Goal: Find specific page/section: Find specific page/section

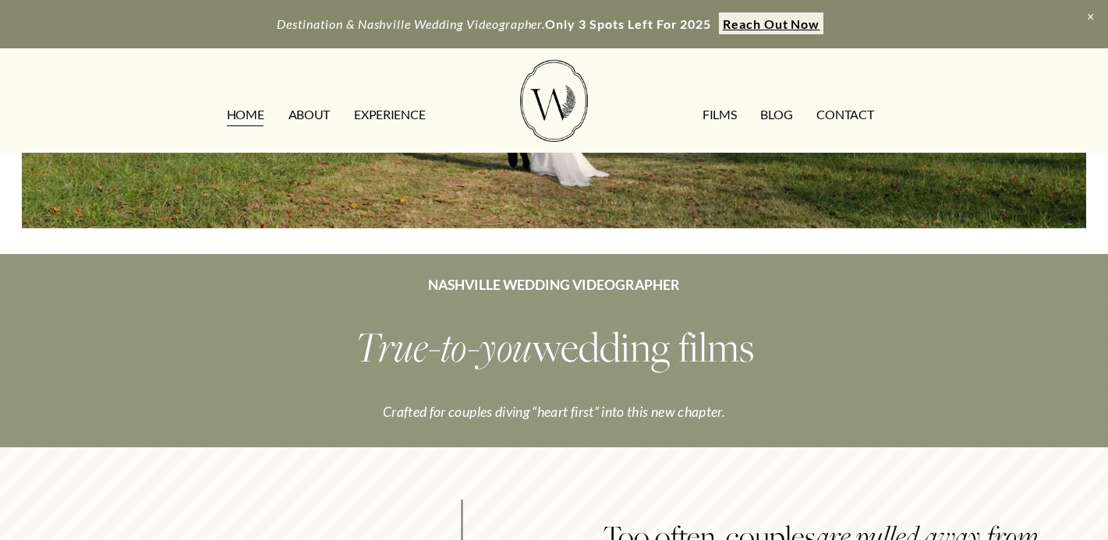
scroll to position [285, 0]
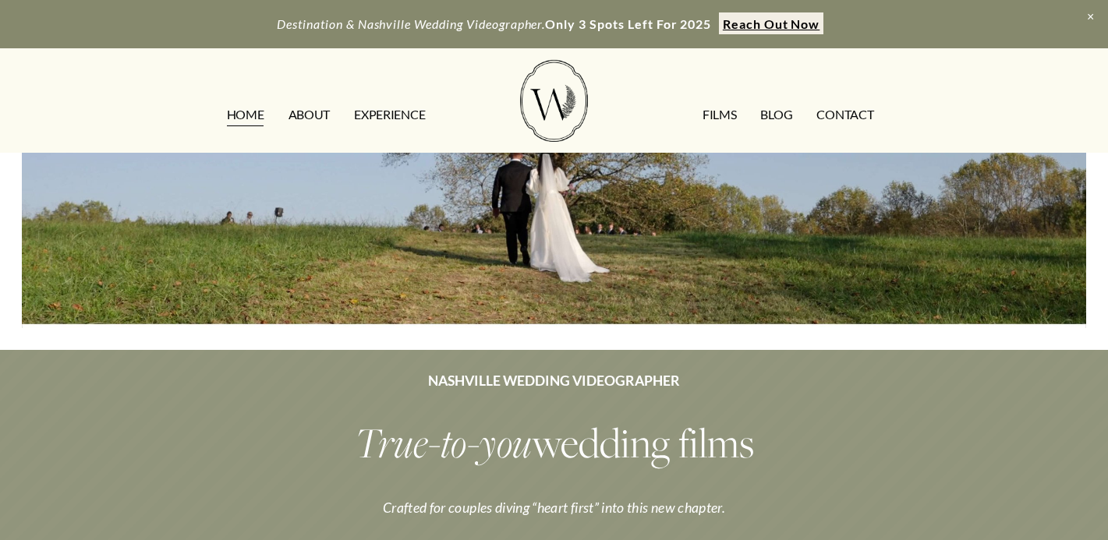
click at [318, 113] on link "ABOUT" at bounding box center [308, 115] width 41 height 25
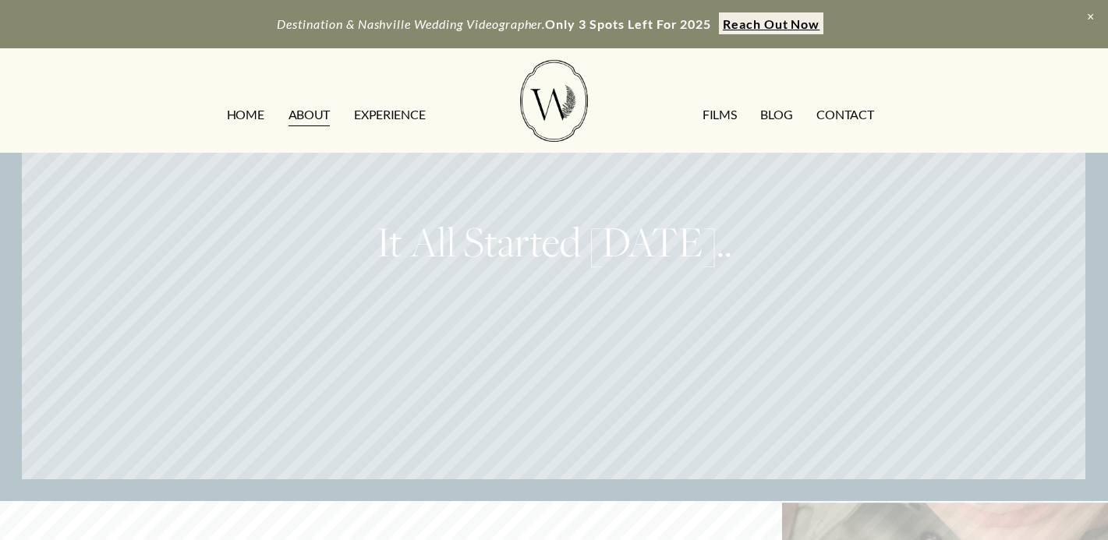
click at [262, 113] on link "HOME" at bounding box center [245, 115] width 37 height 25
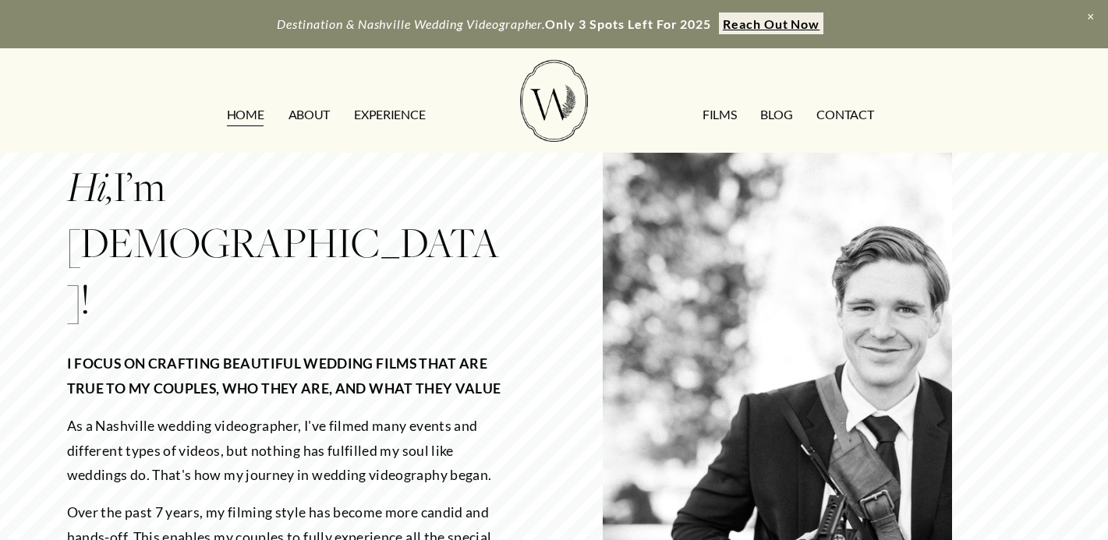
scroll to position [1841, 0]
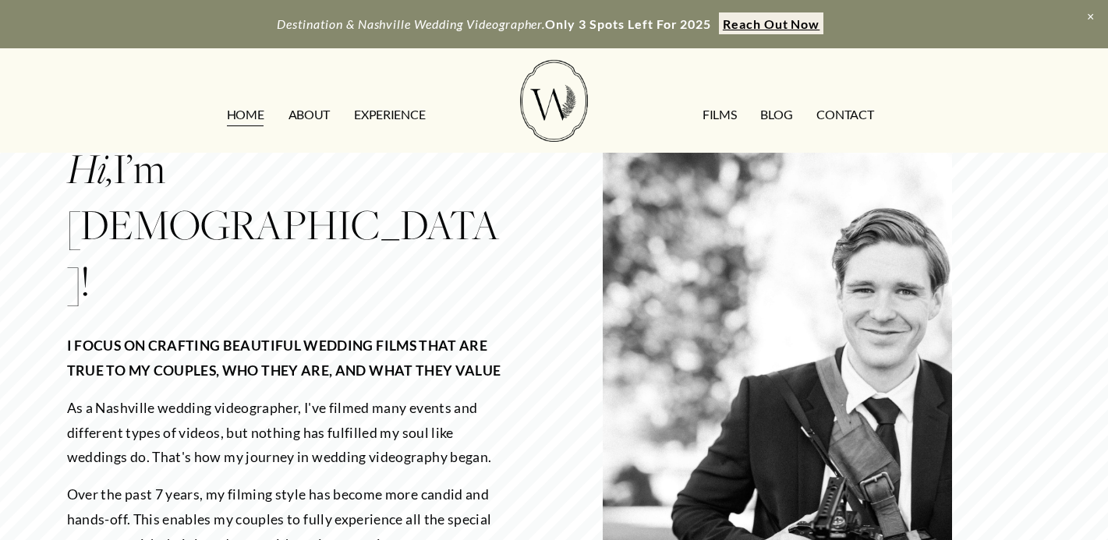
click at [309, 112] on link "ABOUT" at bounding box center [308, 115] width 41 height 25
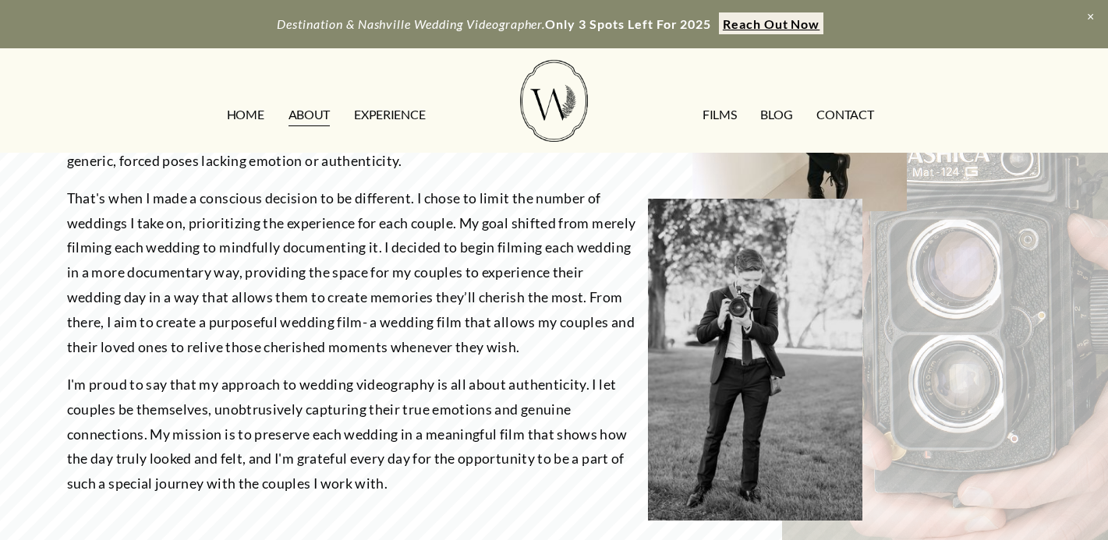
scroll to position [844, 0]
click at [376, 113] on link "EXPERIENCE" at bounding box center [389, 115] width 71 height 25
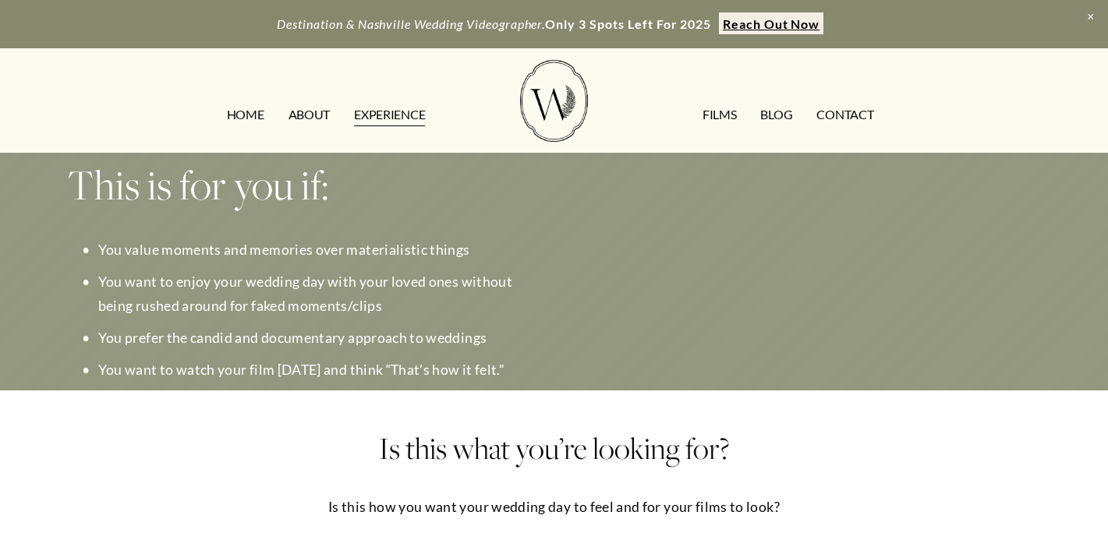
scroll to position [1946, 0]
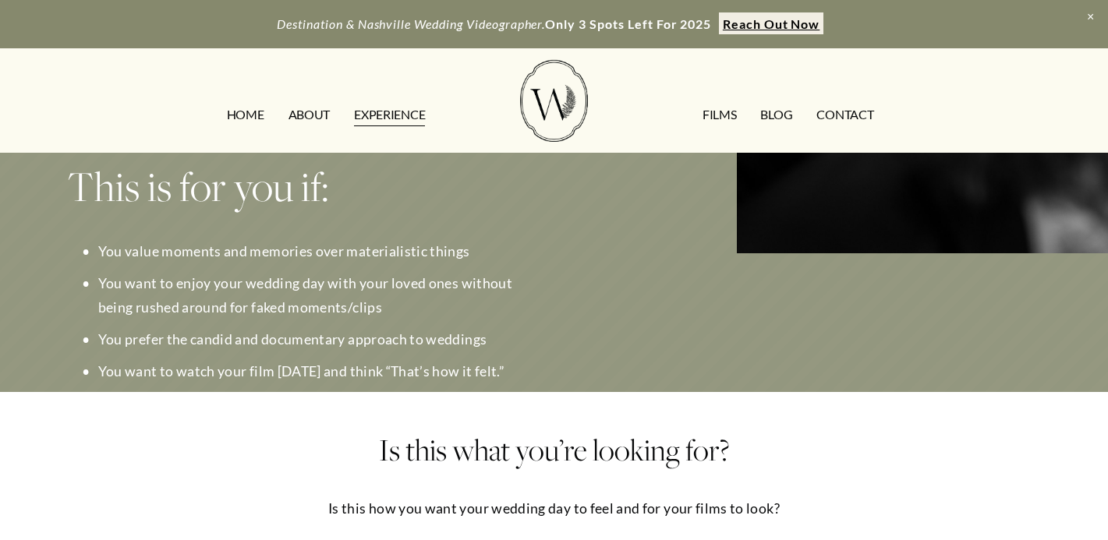
click at [836, 111] on link "CONTACT" at bounding box center [844, 115] width 57 height 25
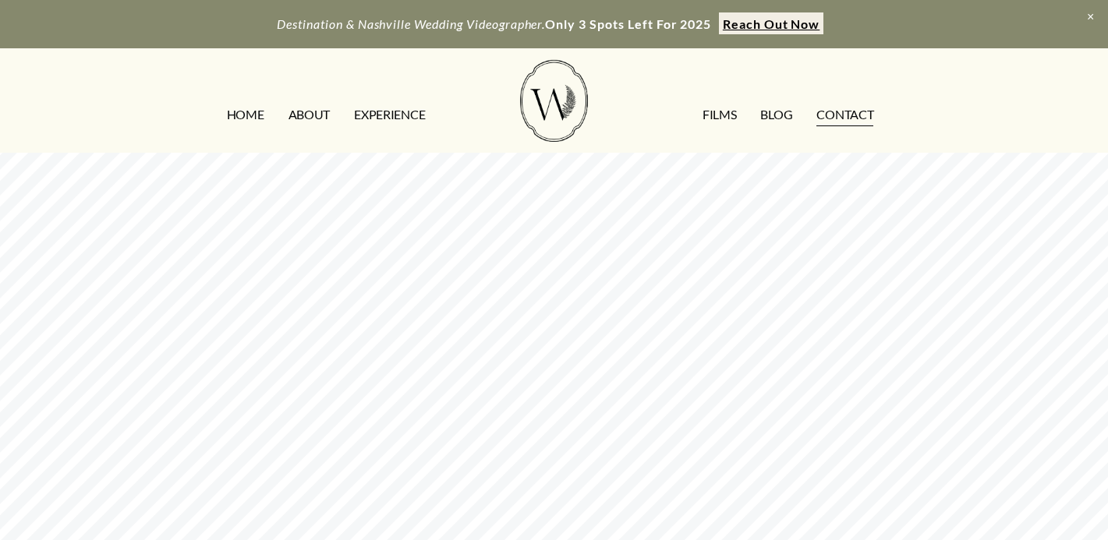
scroll to position [448, 0]
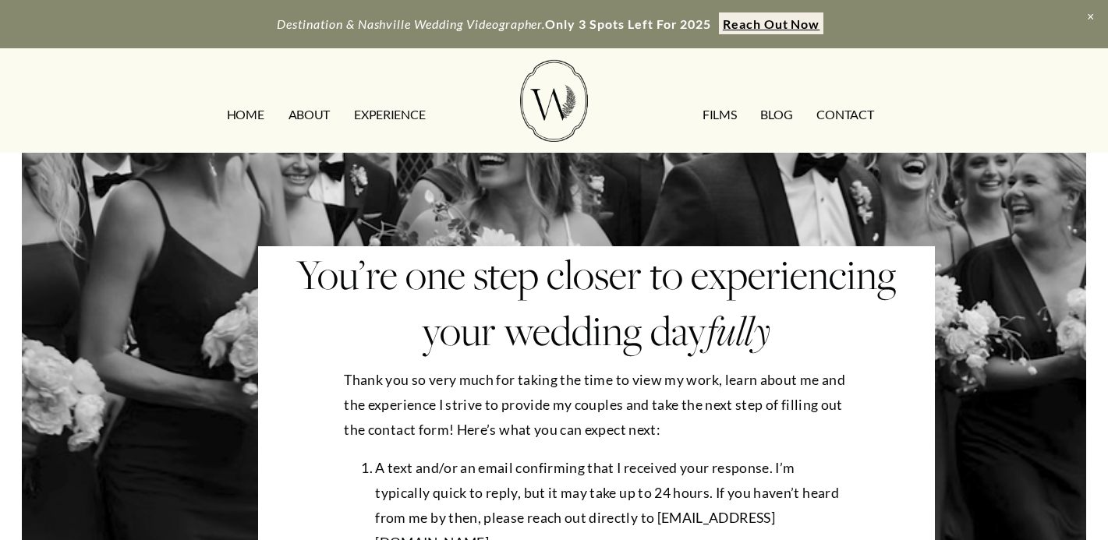
scroll to position [154, 0]
